Goal: Task Accomplishment & Management: Manage account settings

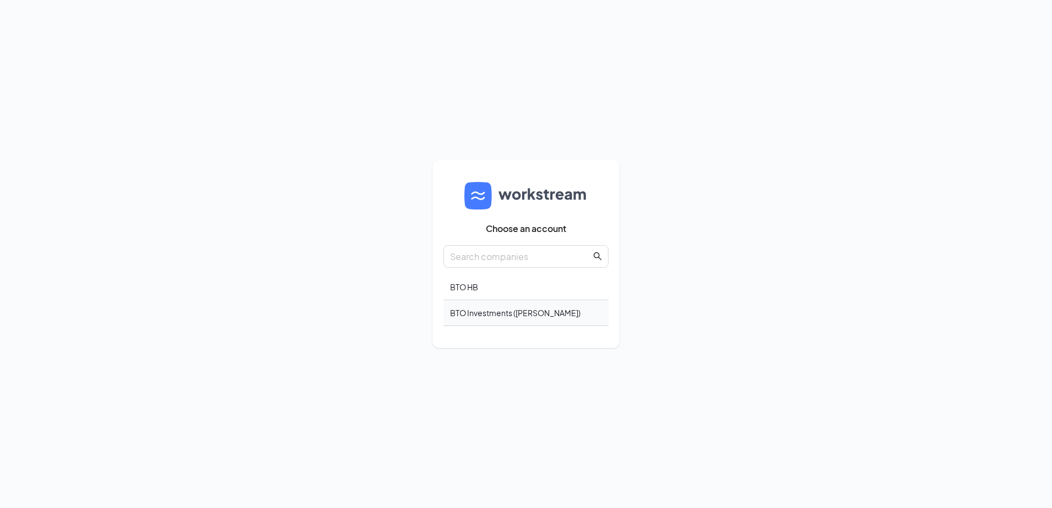
click at [484, 314] on div "BTO Investments (Carl's Jr.)" at bounding box center [525, 313] width 165 height 26
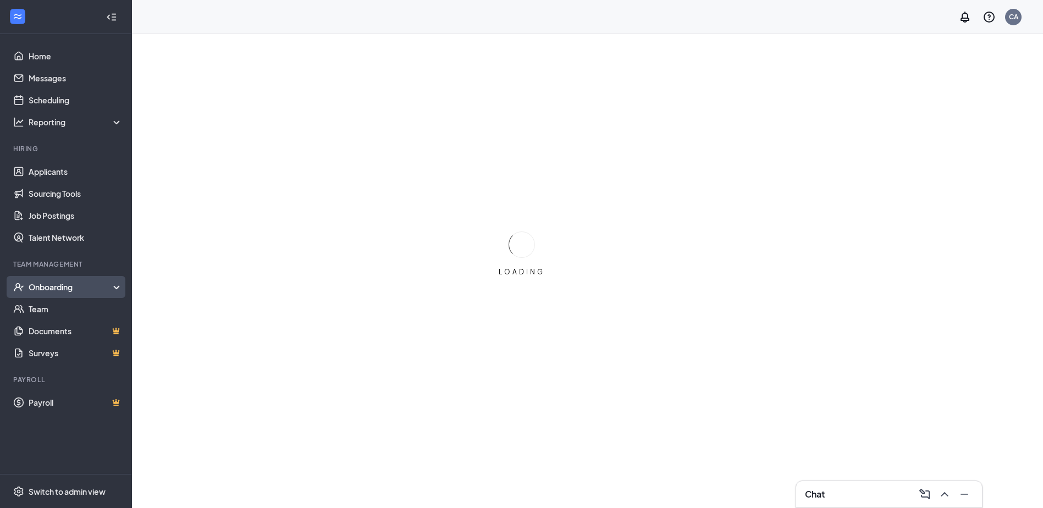
click at [53, 285] on div "Onboarding" at bounding box center [71, 287] width 85 height 11
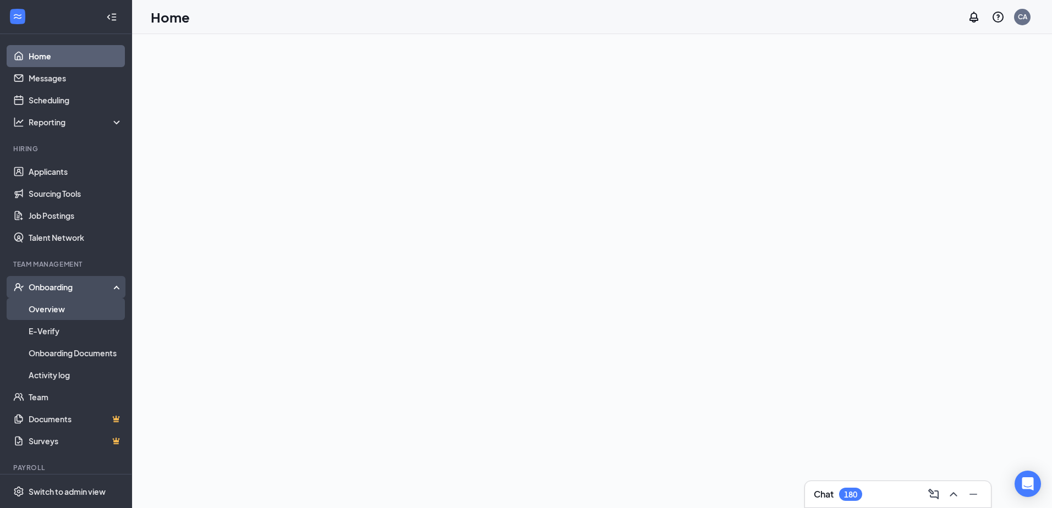
click at [52, 309] on link "Overview" at bounding box center [76, 309] width 94 height 22
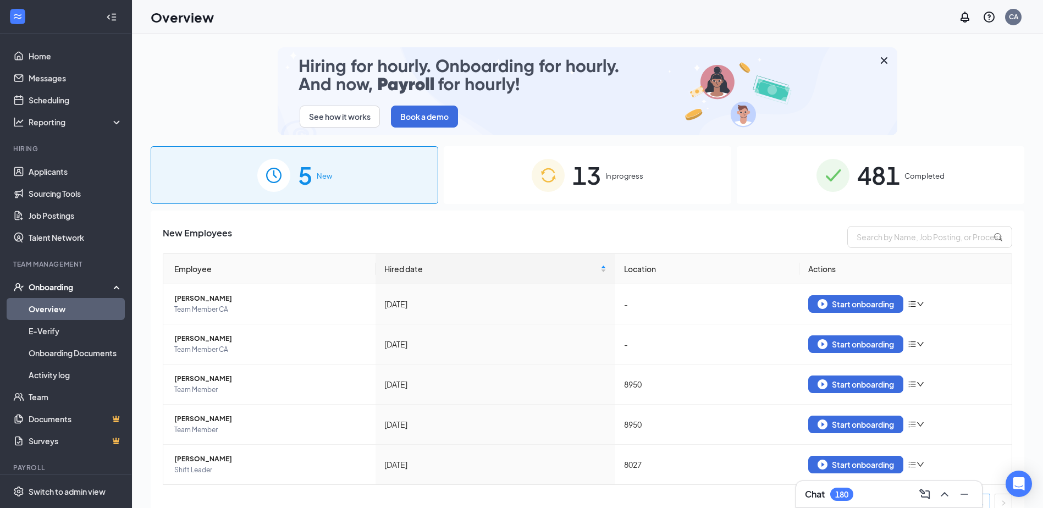
click at [915, 190] on div "481 Completed" at bounding box center [881, 175] width 288 height 58
